Goal: Find specific page/section: Find specific page/section

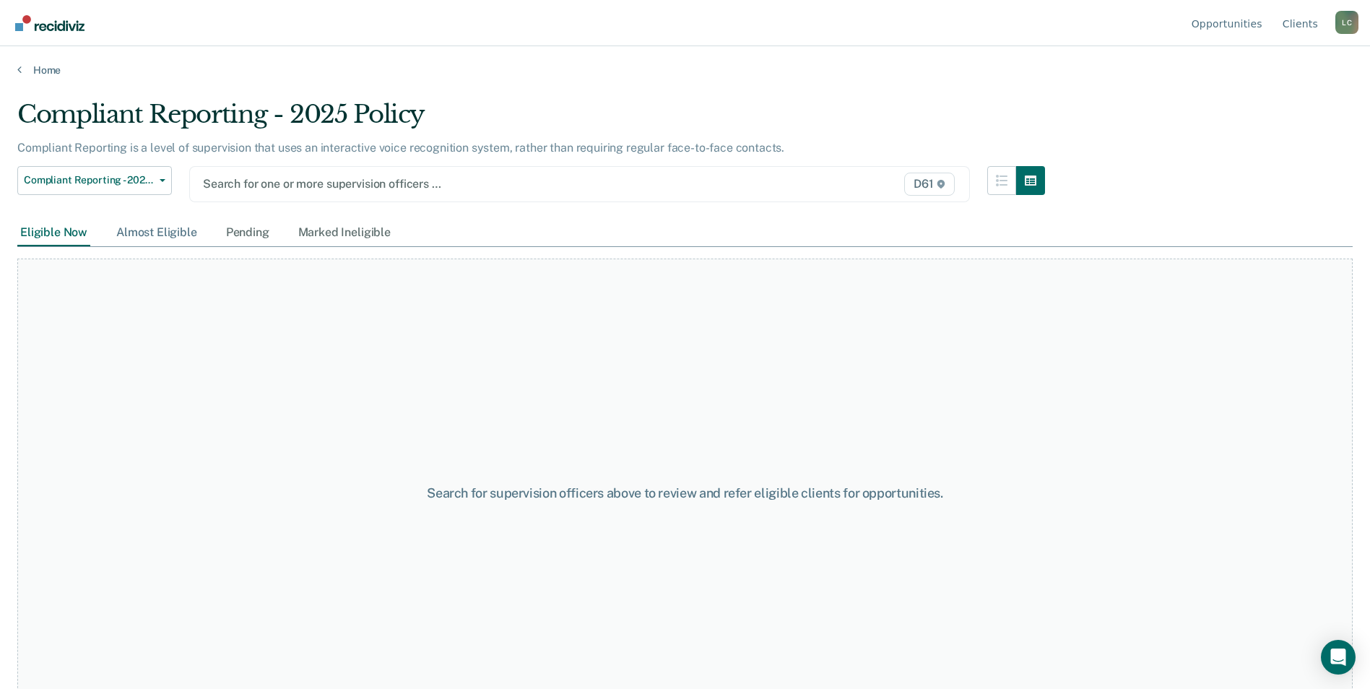
click at [167, 226] on div "Almost Eligible" at bounding box center [156, 232] width 87 height 27
click at [74, 238] on div "Eligible Now" at bounding box center [53, 232] width 73 height 27
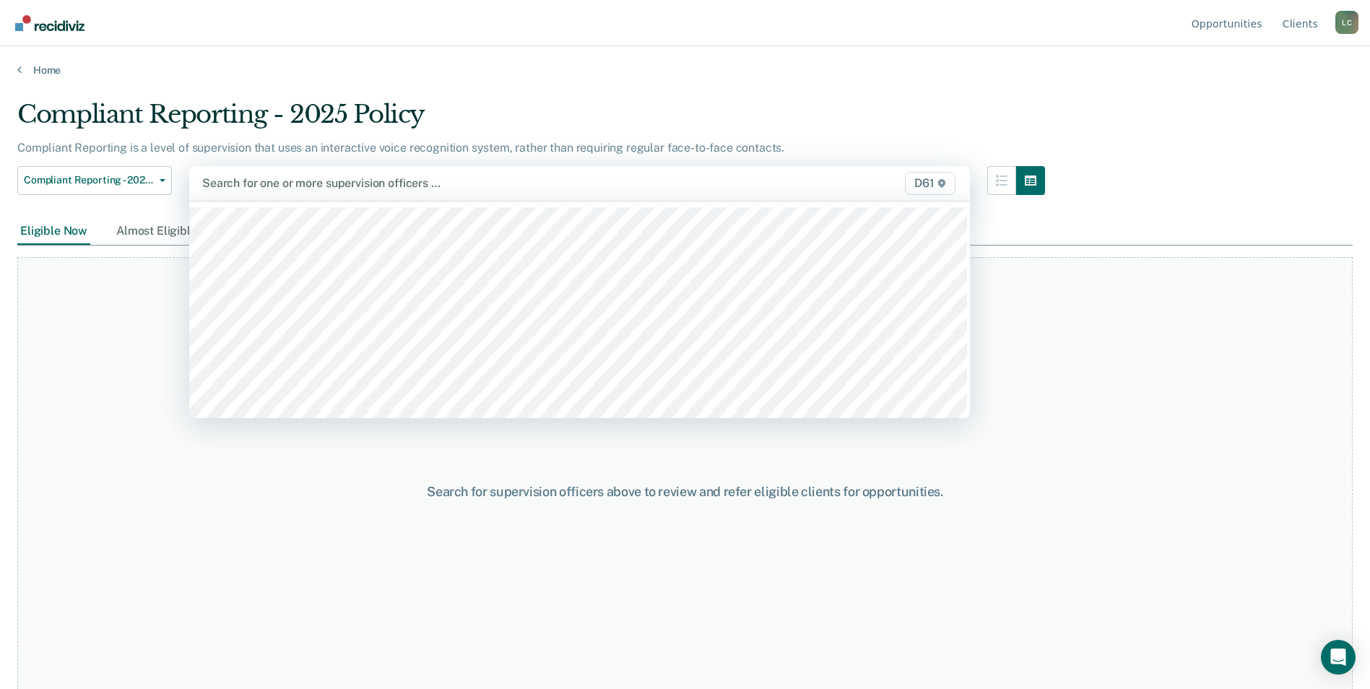
click at [484, 191] on div at bounding box center [465, 183] width 527 height 17
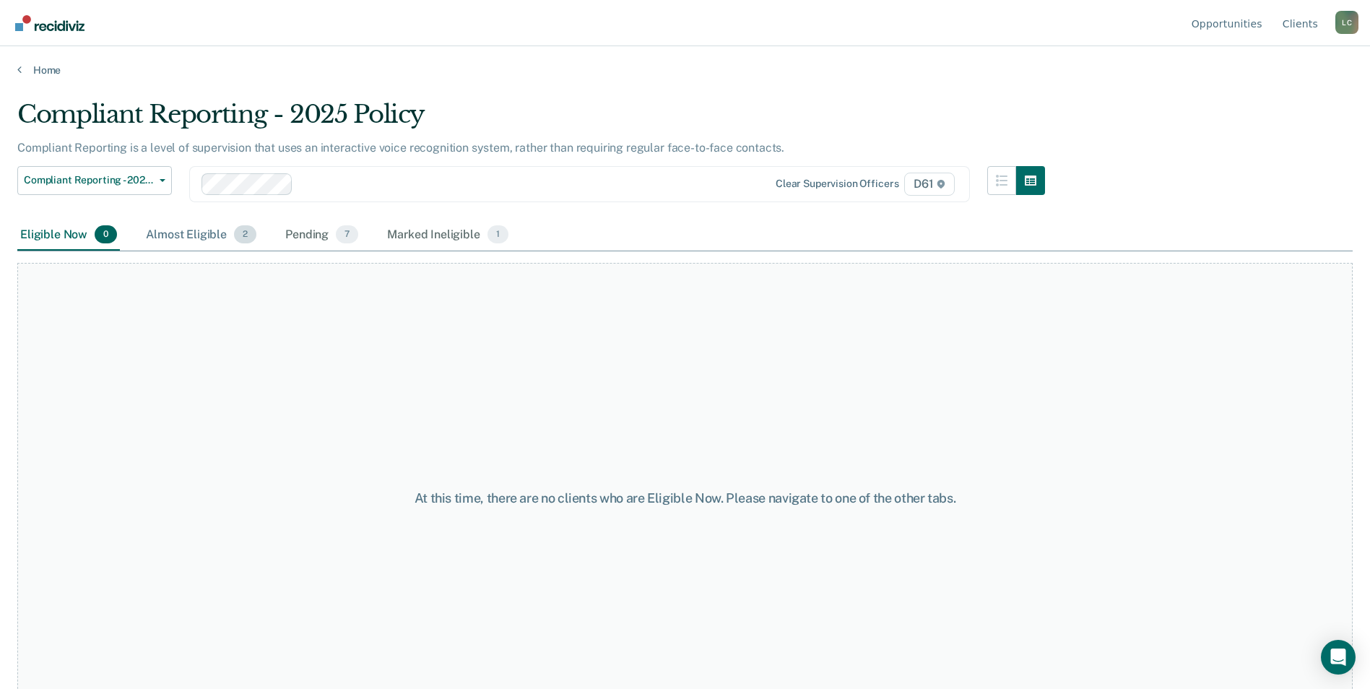
click at [200, 236] on div "Almost Eligible 2" at bounding box center [201, 235] width 116 height 32
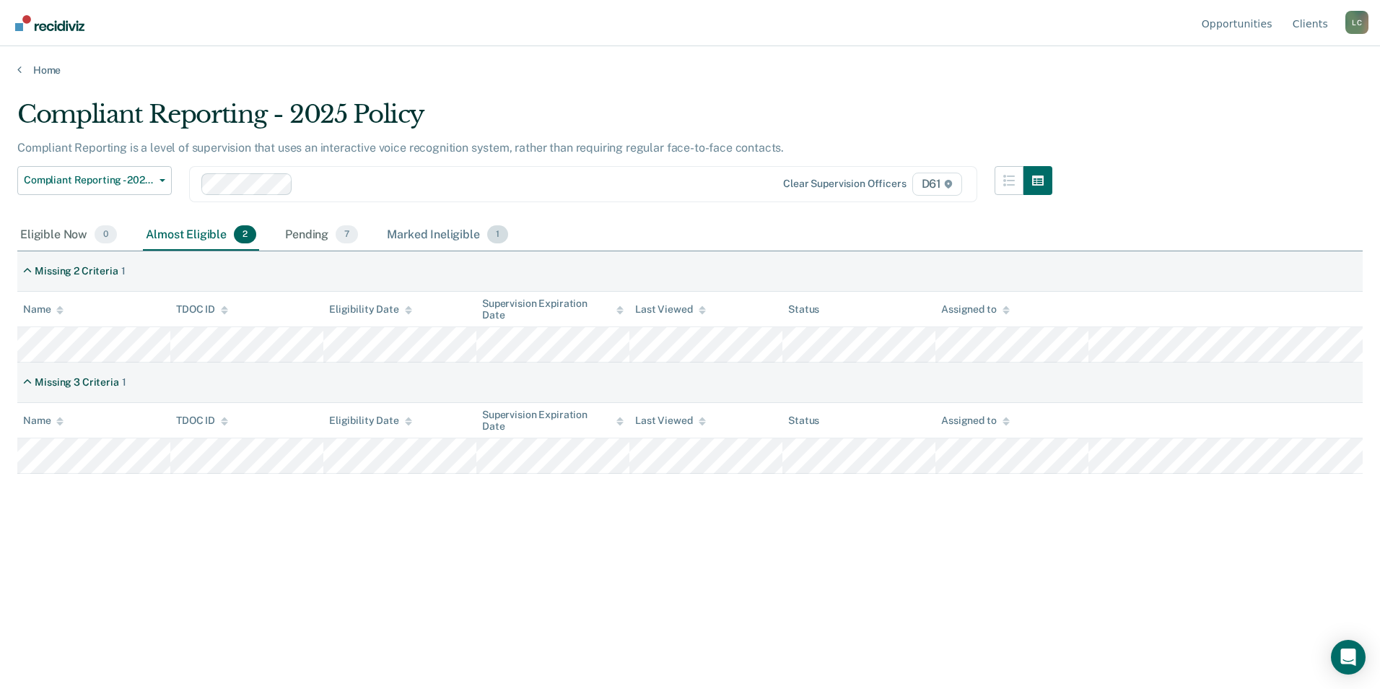
click at [413, 238] on div "Marked Ineligible 1" at bounding box center [447, 235] width 127 height 32
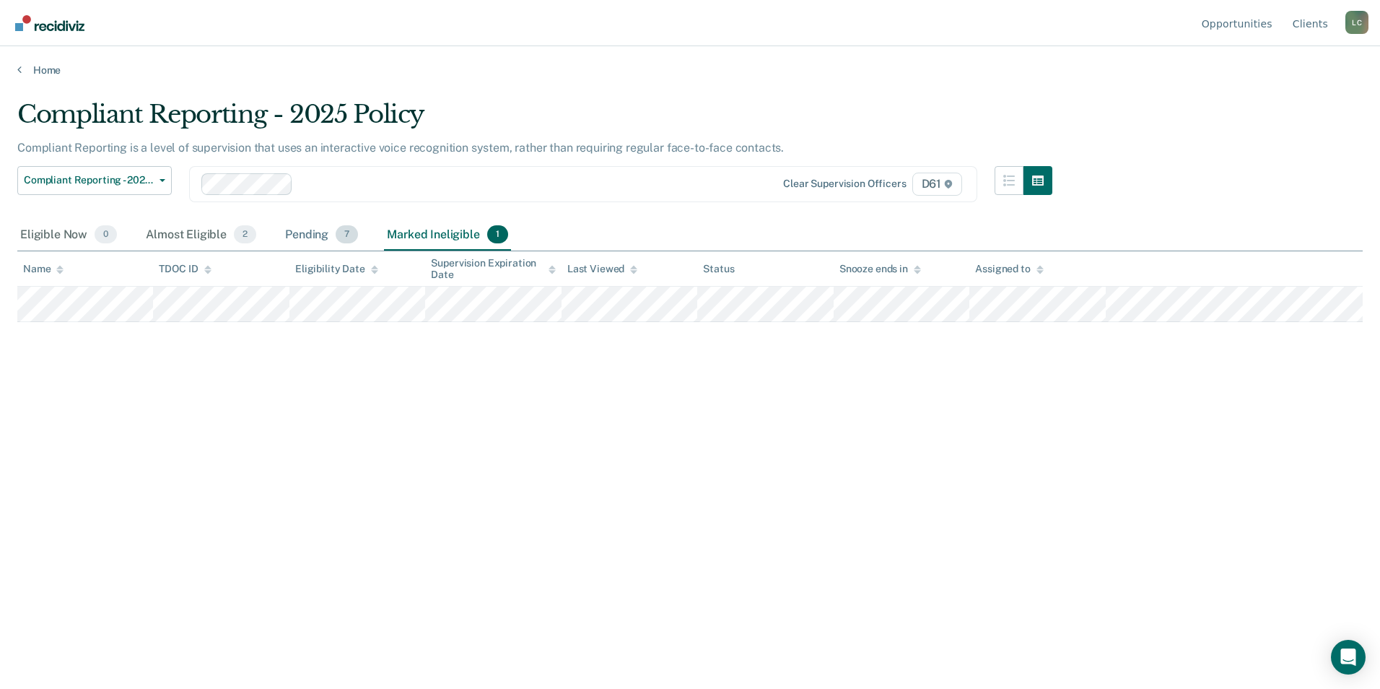
click at [302, 241] on div "Pending 7" at bounding box center [321, 235] width 79 height 32
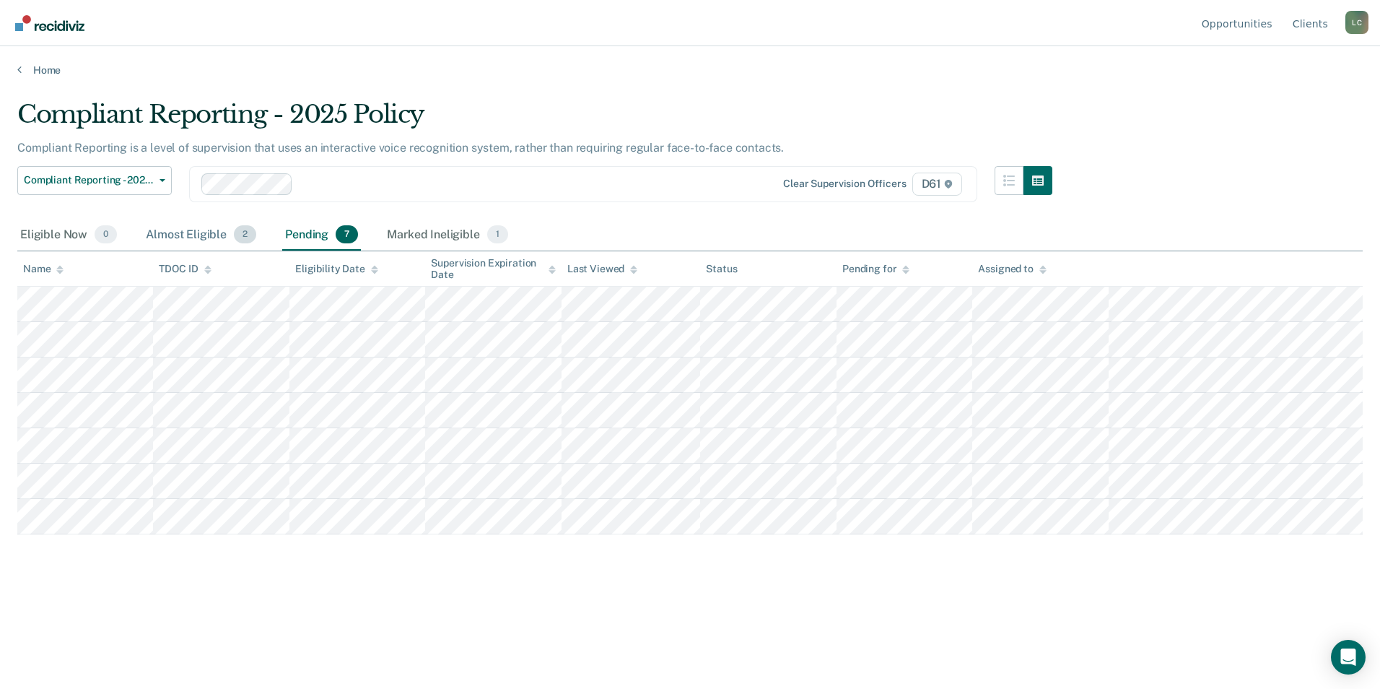
click at [209, 234] on div "Almost Eligible 2" at bounding box center [201, 235] width 116 height 32
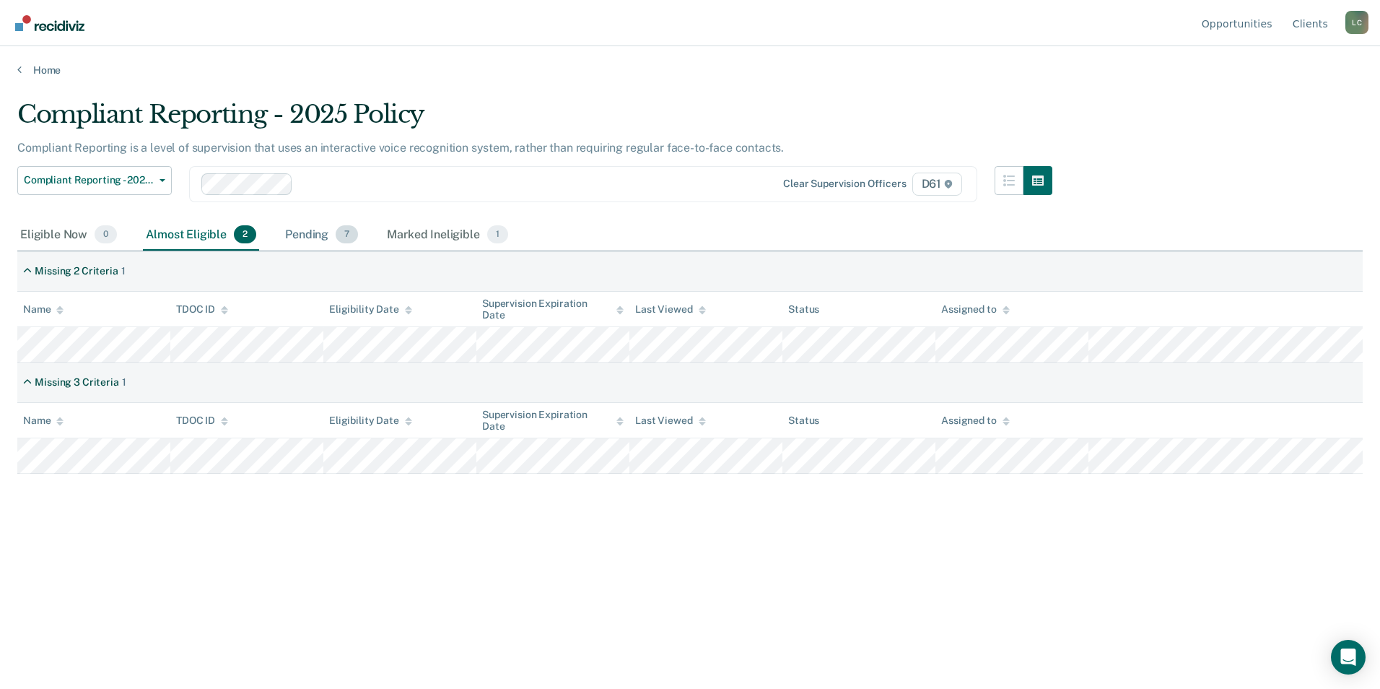
click at [306, 234] on div "Pending 7" at bounding box center [321, 235] width 79 height 32
